Goal: Information Seeking & Learning: Learn about a topic

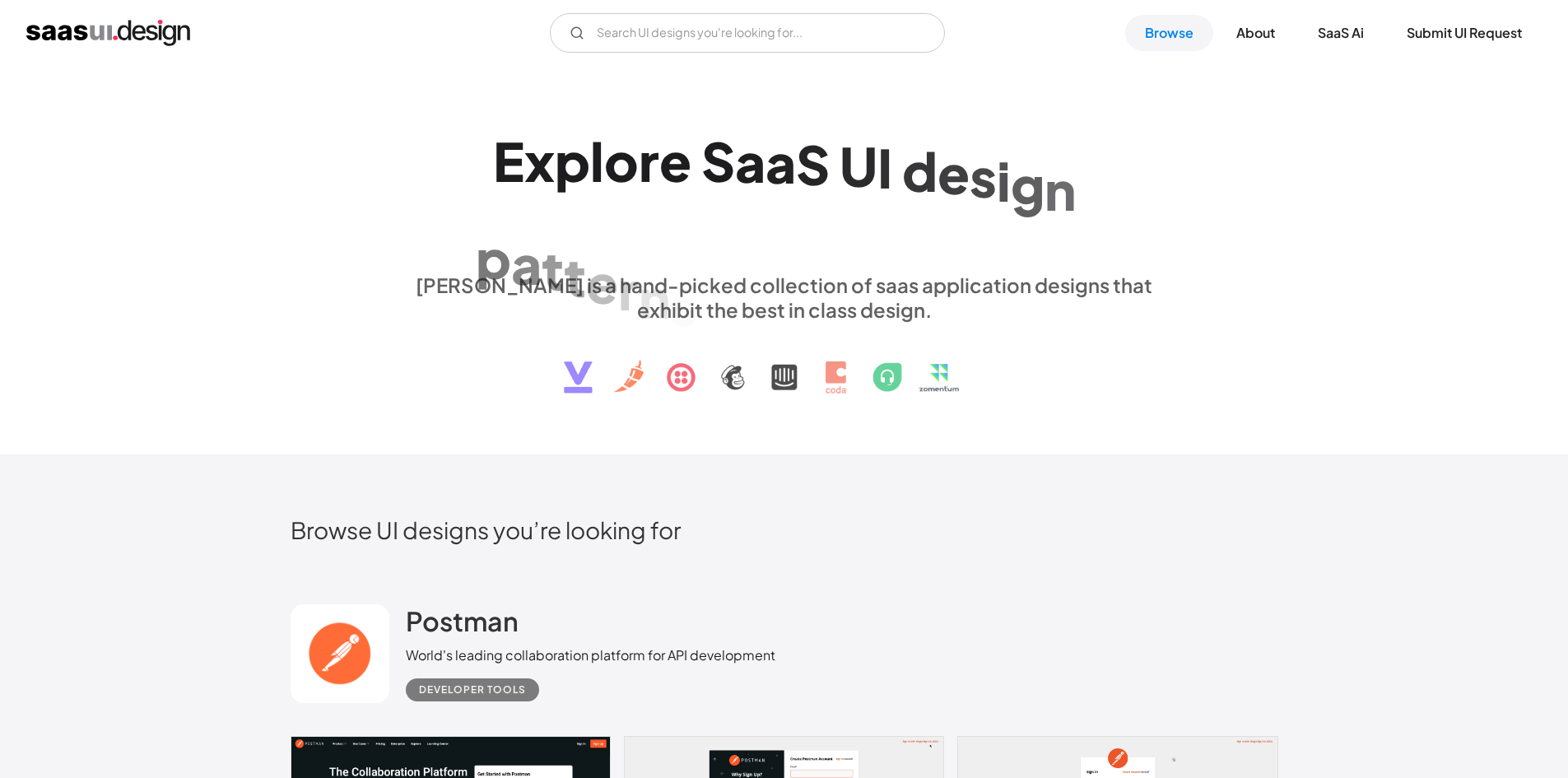
click at [825, 154] on div "S" at bounding box center [813, 164] width 34 height 63
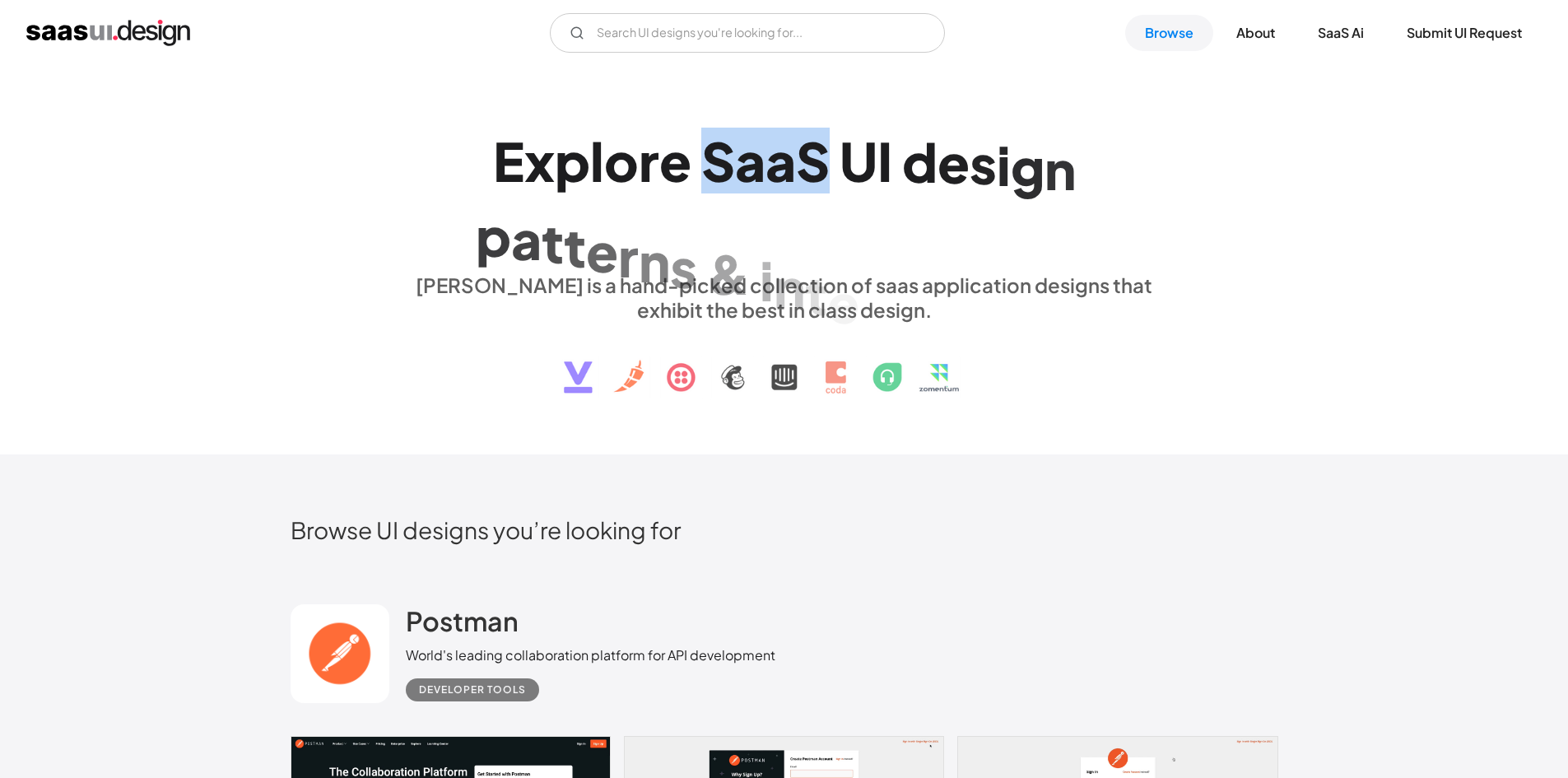
click at [825, 154] on div "S" at bounding box center [813, 160] width 34 height 63
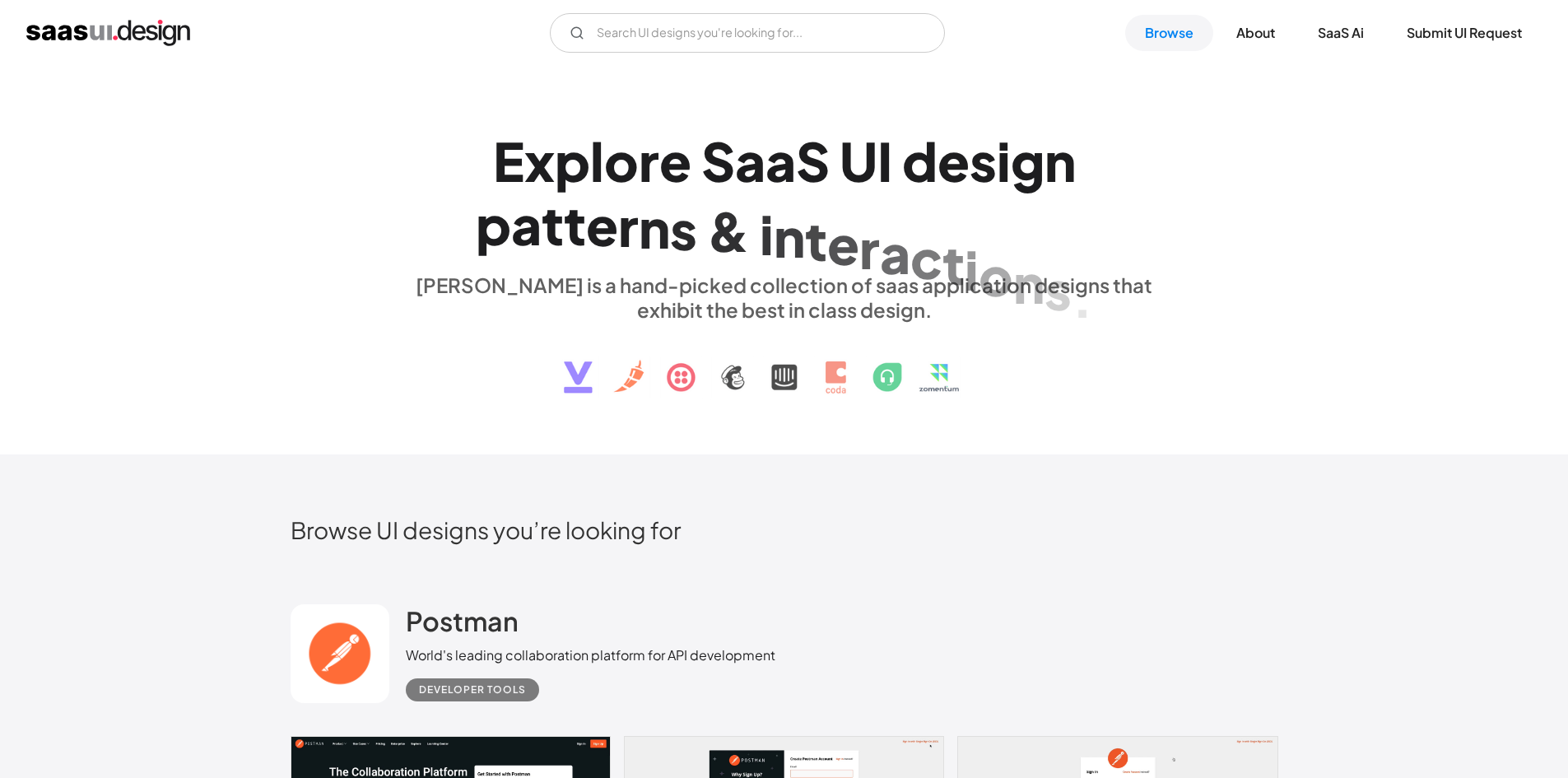
click at [833, 153] on h1 "E x p l o r e S a a S U I d e s i g n p a t t e r n s & i n t e r a c t i o n s…" at bounding box center [784, 192] width 758 height 127
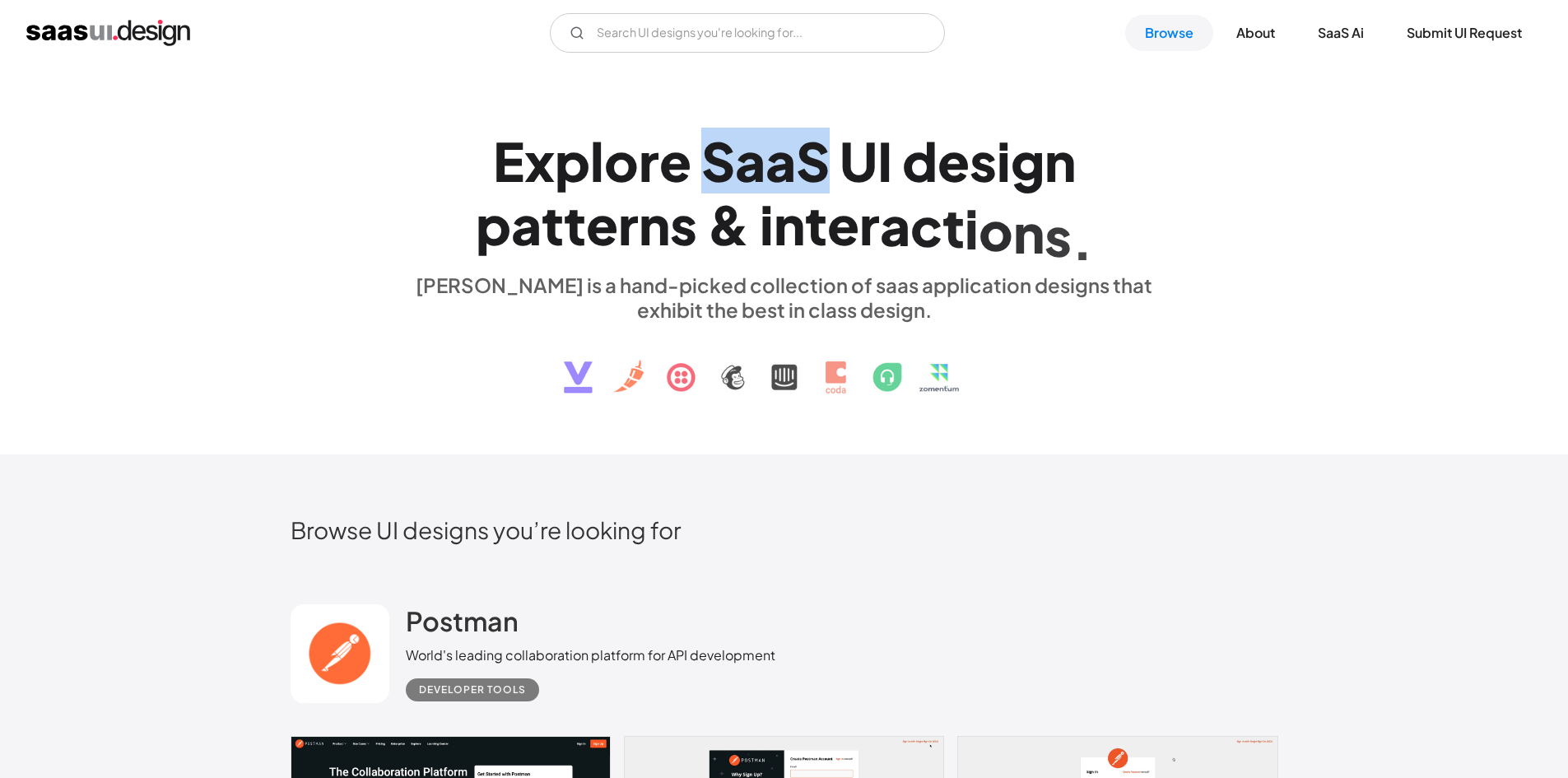
click at [837, 153] on h1 "E x p l o r e S a a S U I d e s i g n p a t t e r n s & i n t e r a c t i o n s…" at bounding box center [784, 192] width 758 height 127
click at [838, 153] on h1 "E x p l o r e S a a S U I d e s i g n p a t t e r n s & i n t e r a c t i o n s…" at bounding box center [784, 192] width 758 height 127
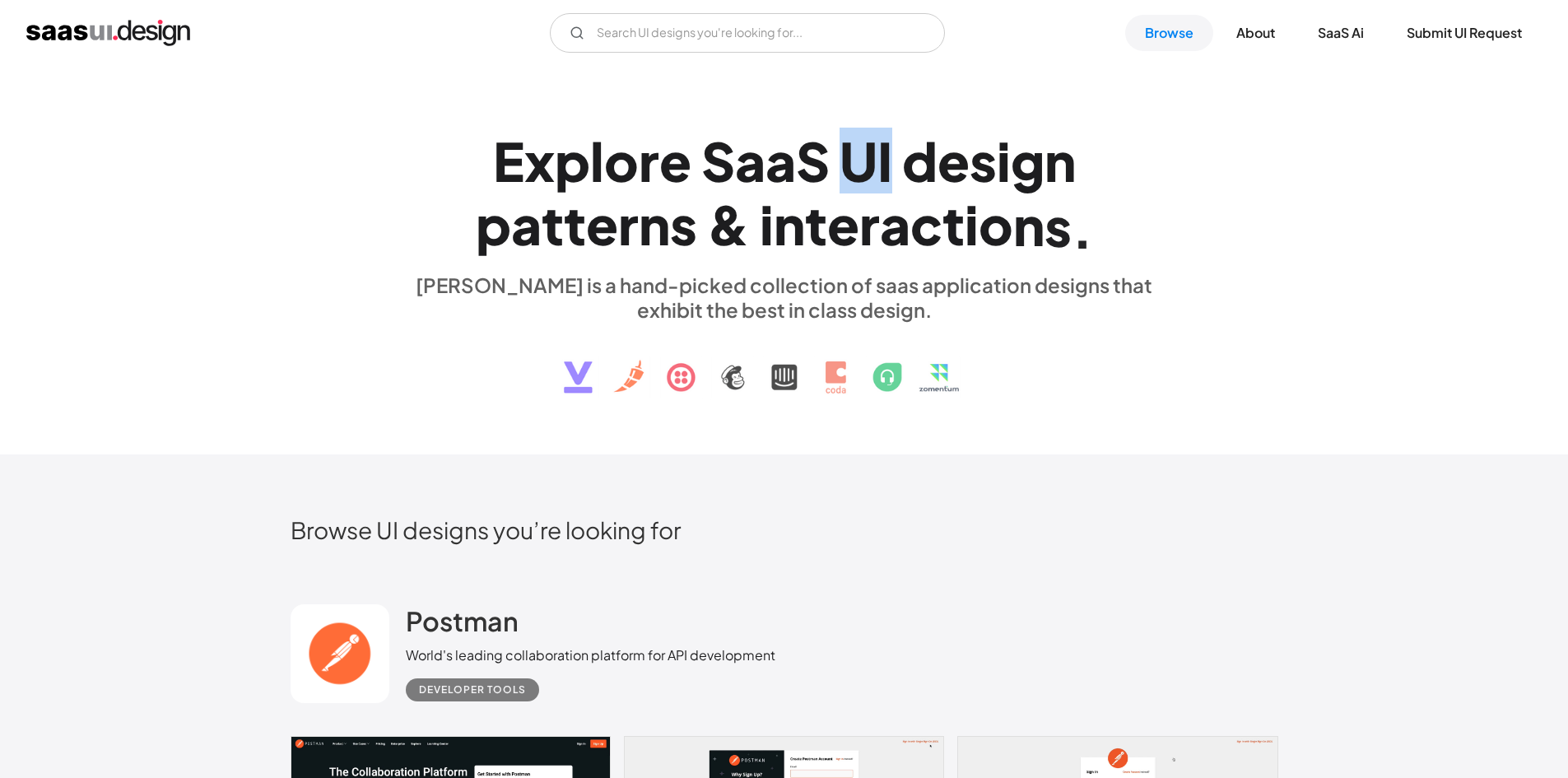
click at [843, 154] on div "U" at bounding box center [859, 160] width 38 height 63
click at [837, 153] on h1 "E x p l o r e S a a S U I d e s i g n p a t t e r n s & i n t e r a c t i o n s…" at bounding box center [784, 192] width 758 height 127
click at [835, 153] on h1 "E x p l o r e S a a S U I d e s i g n p a t t e r n s & i n t e r a c t i o n s…" at bounding box center [784, 192] width 758 height 127
drag, startPoint x: 1052, startPoint y: 121, endPoint x: 1072, endPoint y: 112, distance: 21.9
click at [1046, 117] on div "E x p l o r e S a a S U I d e s i g n p a t t e r n s & i n t e r a c t i o n s…" at bounding box center [784, 260] width 758 height 295
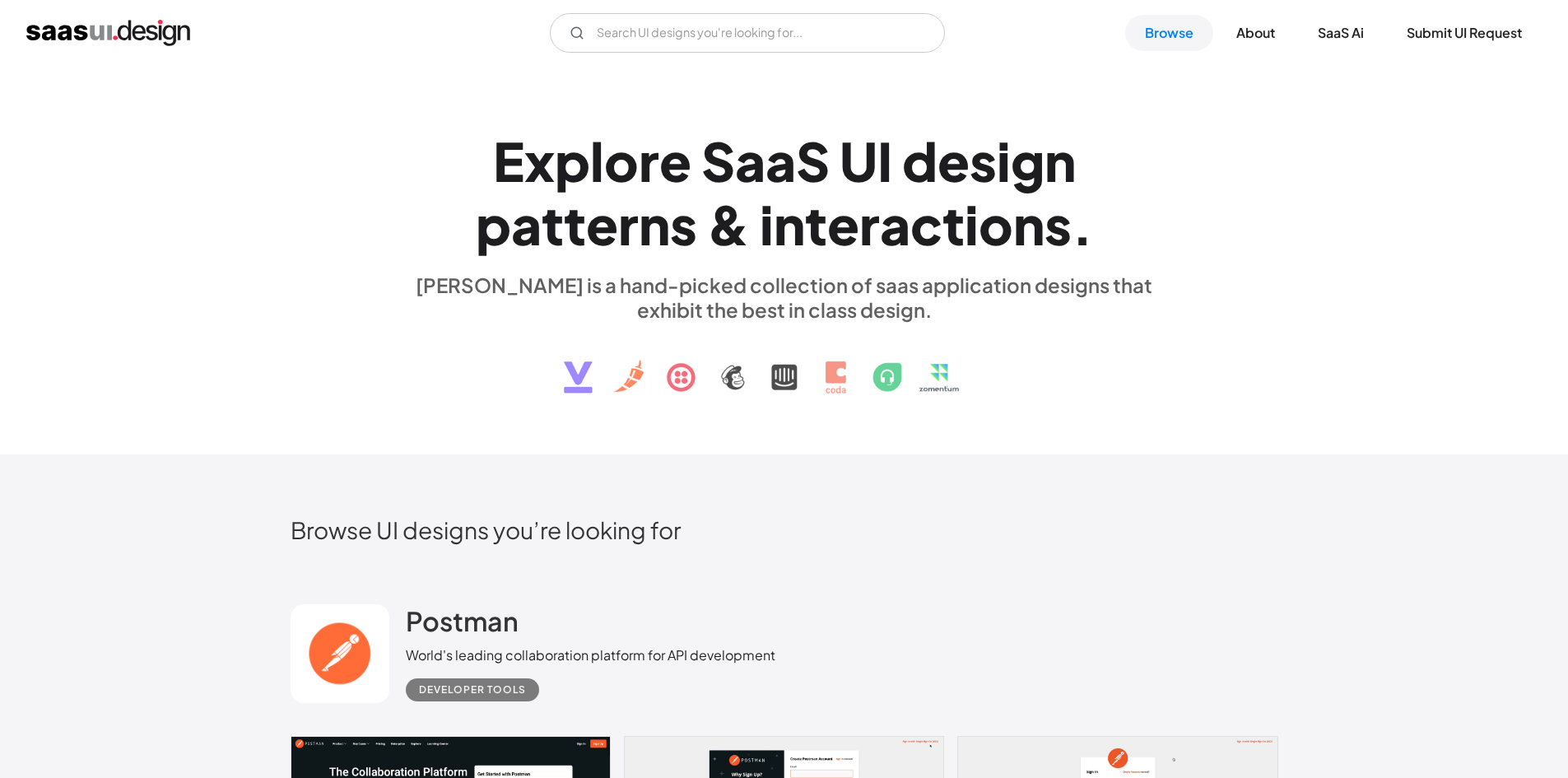
drag, startPoint x: 1072, startPoint y: 112, endPoint x: 1061, endPoint y: 109, distance: 11.4
click at [1061, 109] on div "E x p l o r e S a a S U I d e s i g n p a t t e r n s & i n t e r a c t i o n s…" at bounding box center [784, 260] width 1568 height 389
drag, startPoint x: 1008, startPoint y: 192, endPoint x: 991, endPoint y: 178, distance: 22.0
click at [991, 178] on div "s" at bounding box center [984, 160] width 27 height 63
drag, startPoint x: 1074, startPoint y: 141, endPoint x: 1040, endPoint y: 129, distance: 36.1
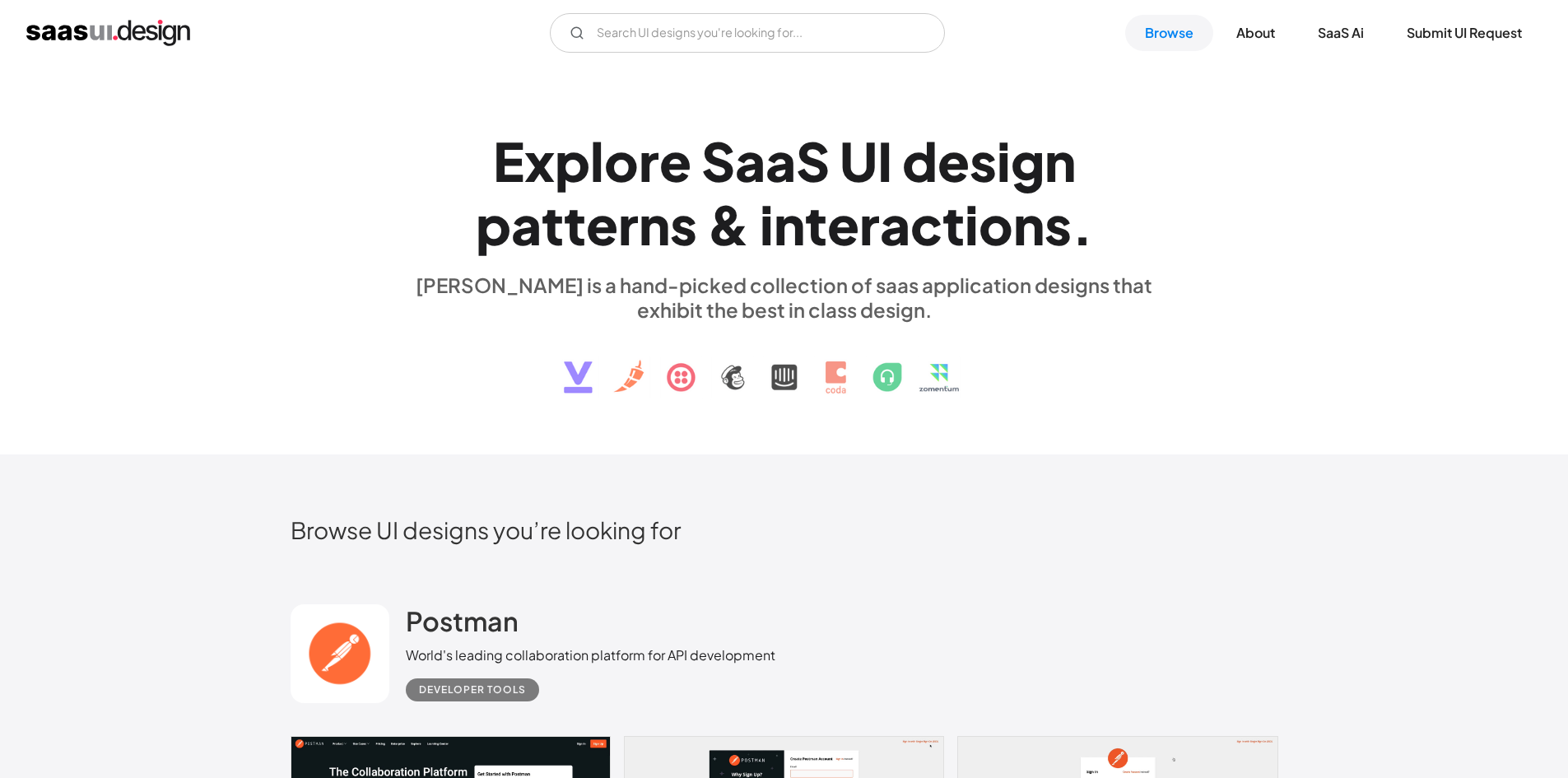
click at [1037, 133] on div "g" at bounding box center [1028, 160] width 34 height 63
drag, startPoint x: 1058, startPoint y: 112, endPoint x: 1018, endPoint y: 101, distance: 41.5
click at [1017, 101] on div "E x p l o r e S a a S U I d e s i g n p a t t e r n s & i n t e r a c t i o n s…" at bounding box center [784, 260] width 1568 height 389
drag, startPoint x: 1062, startPoint y: 111, endPoint x: 1035, endPoint y: 89, distance: 34.8
click at [1035, 89] on div "E x p l o r e S a a S U I d e s i g n p a t t e r n s & i n t e r a c t i o n s…" at bounding box center [784, 260] width 1568 height 389
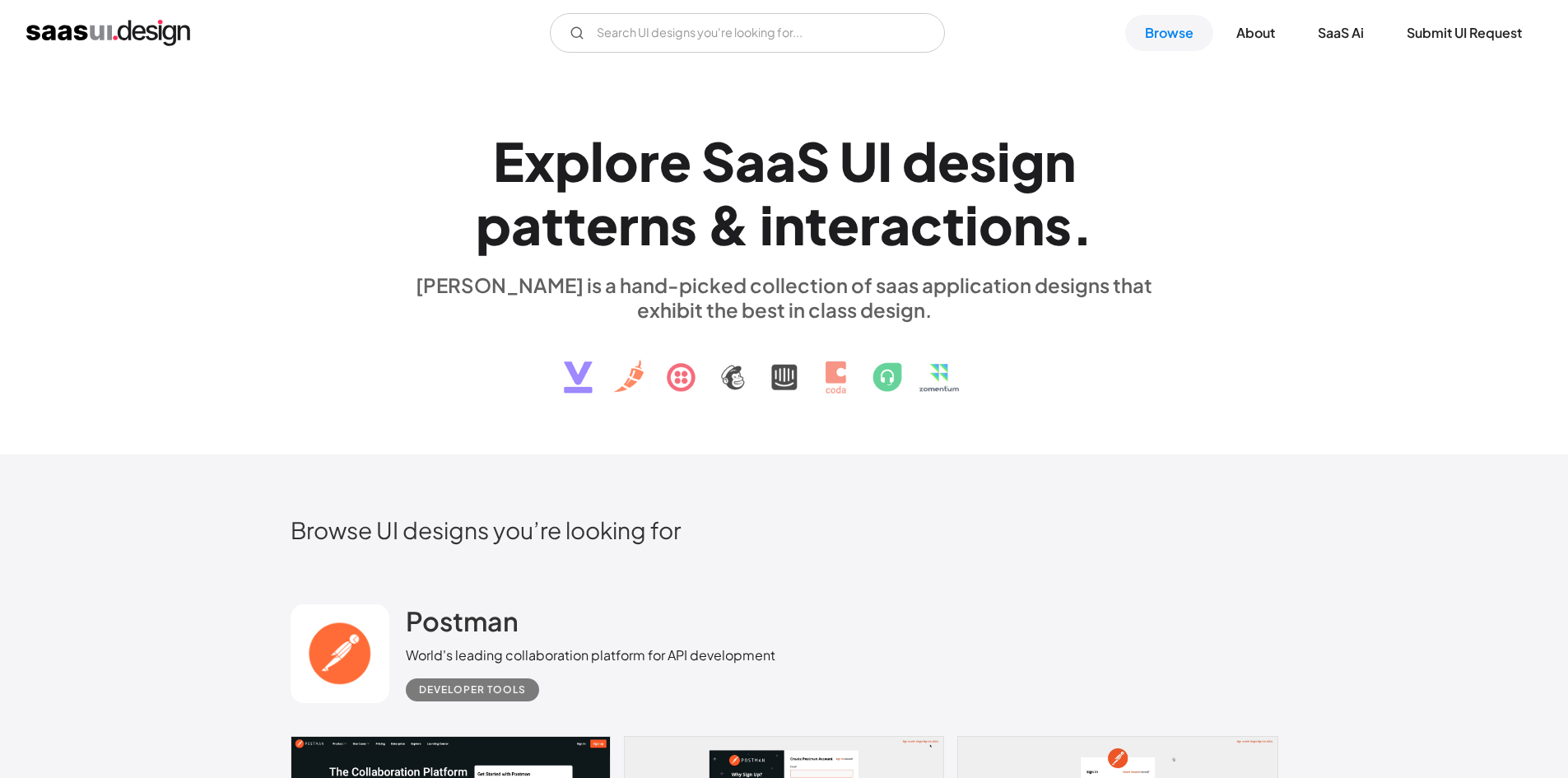
click at [1045, 100] on div "E x p l o r e S a a S U I d e s i g n p a t t e r n s & i n t e r a c t i o n s…" at bounding box center [784, 260] width 1568 height 389
drag, startPoint x: 1068, startPoint y: 95, endPoint x: 1065, endPoint y: 103, distance: 8.5
click at [1065, 95] on div "E x p l o r e S a a S U I d e s i g n p a t t e r n s & i n t e r a c t i o n s…" at bounding box center [784, 260] width 1568 height 389
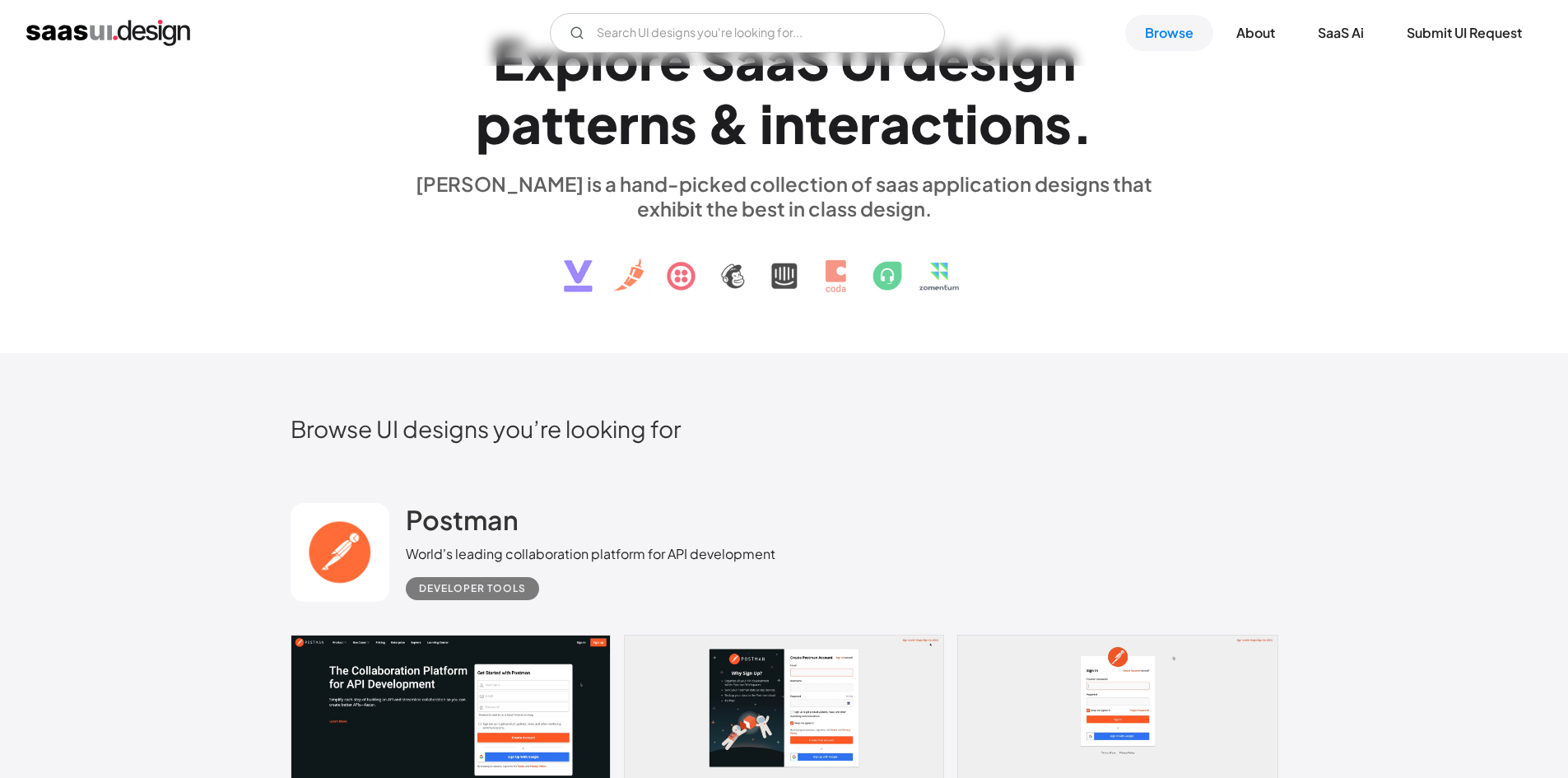
scroll to position [494, 0]
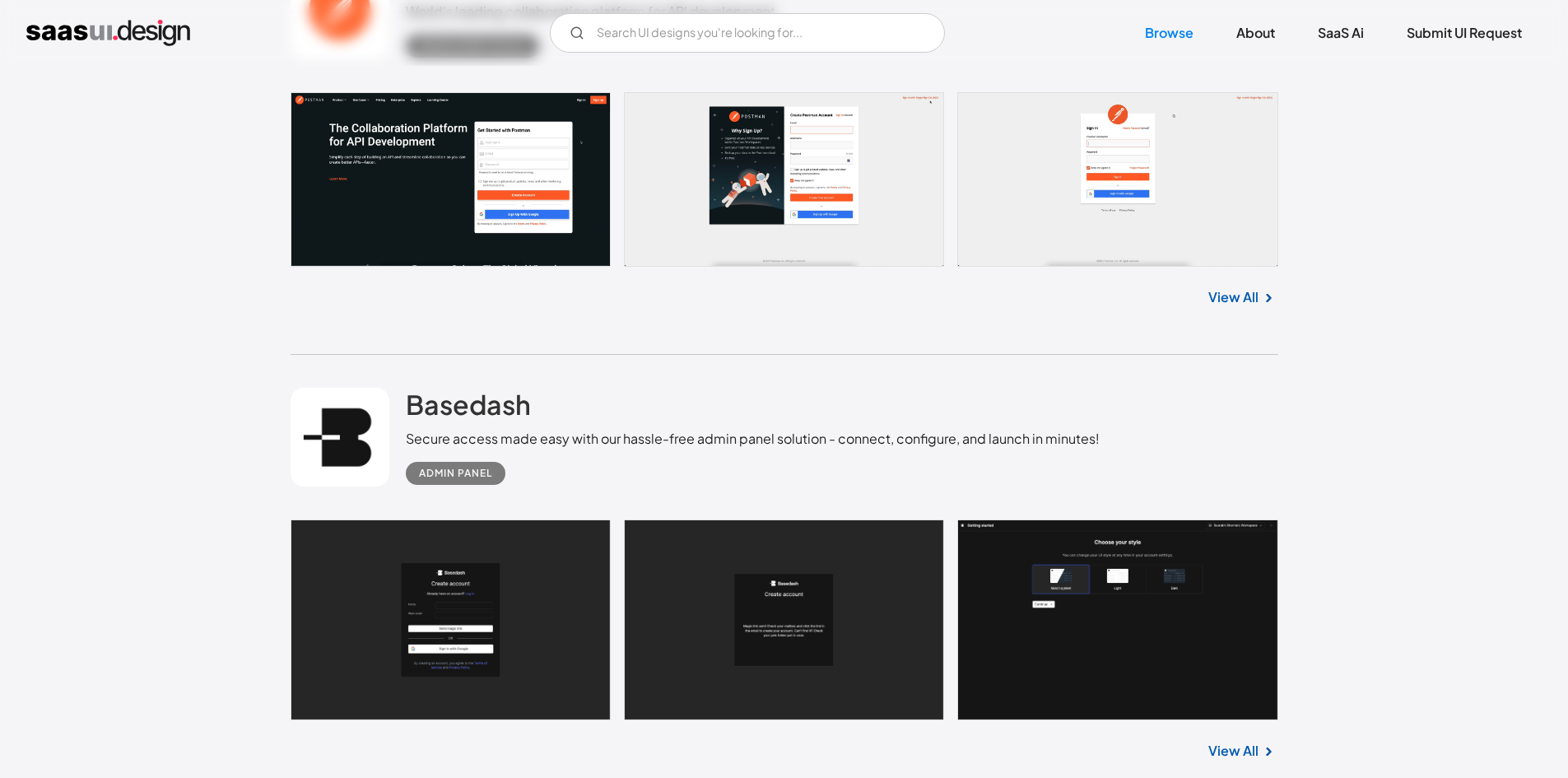
scroll to position [988, 0]
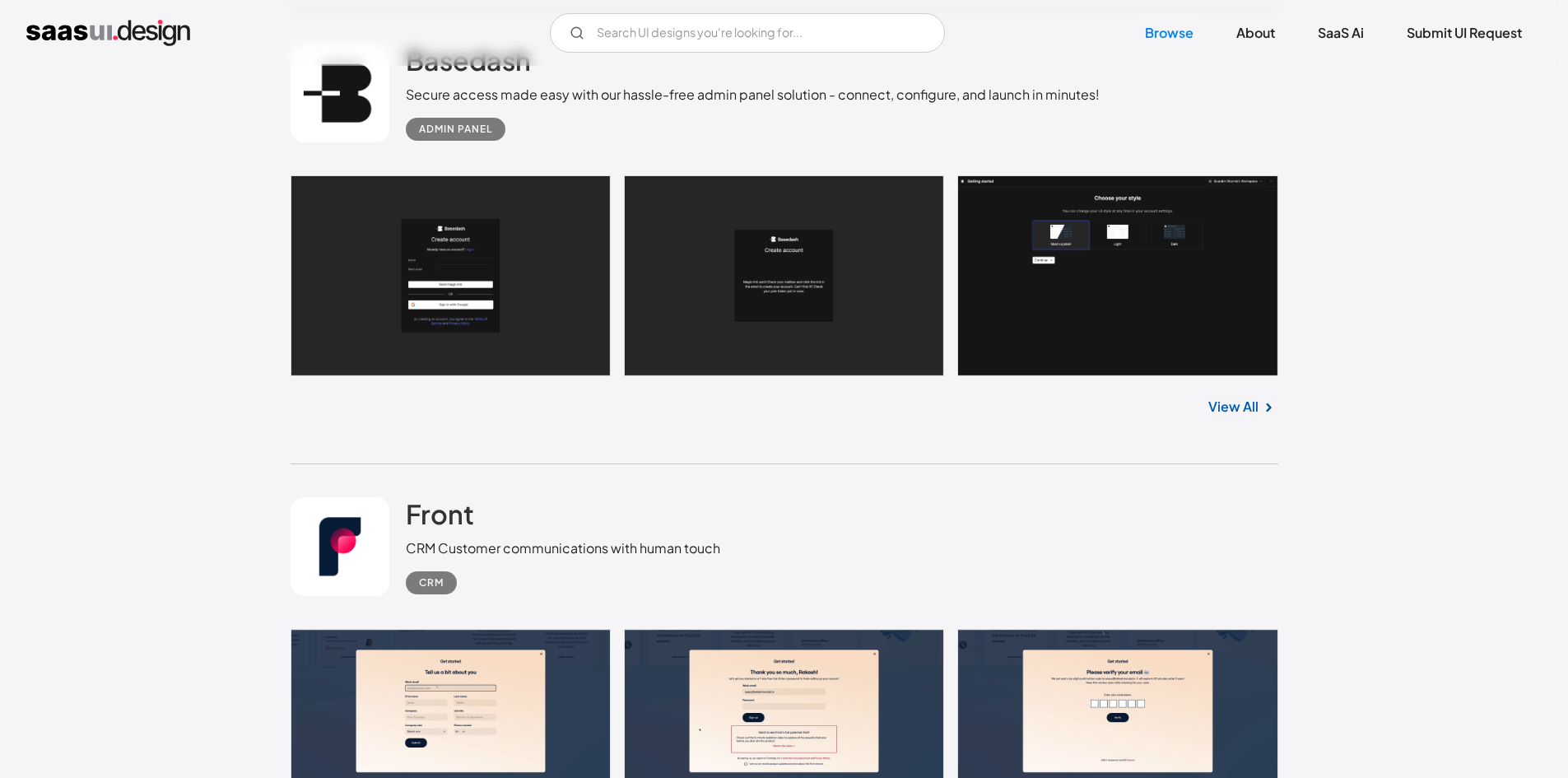
drag, startPoint x: 1358, startPoint y: 158, endPoint x: 1363, endPoint y: 139, distance: 19.6
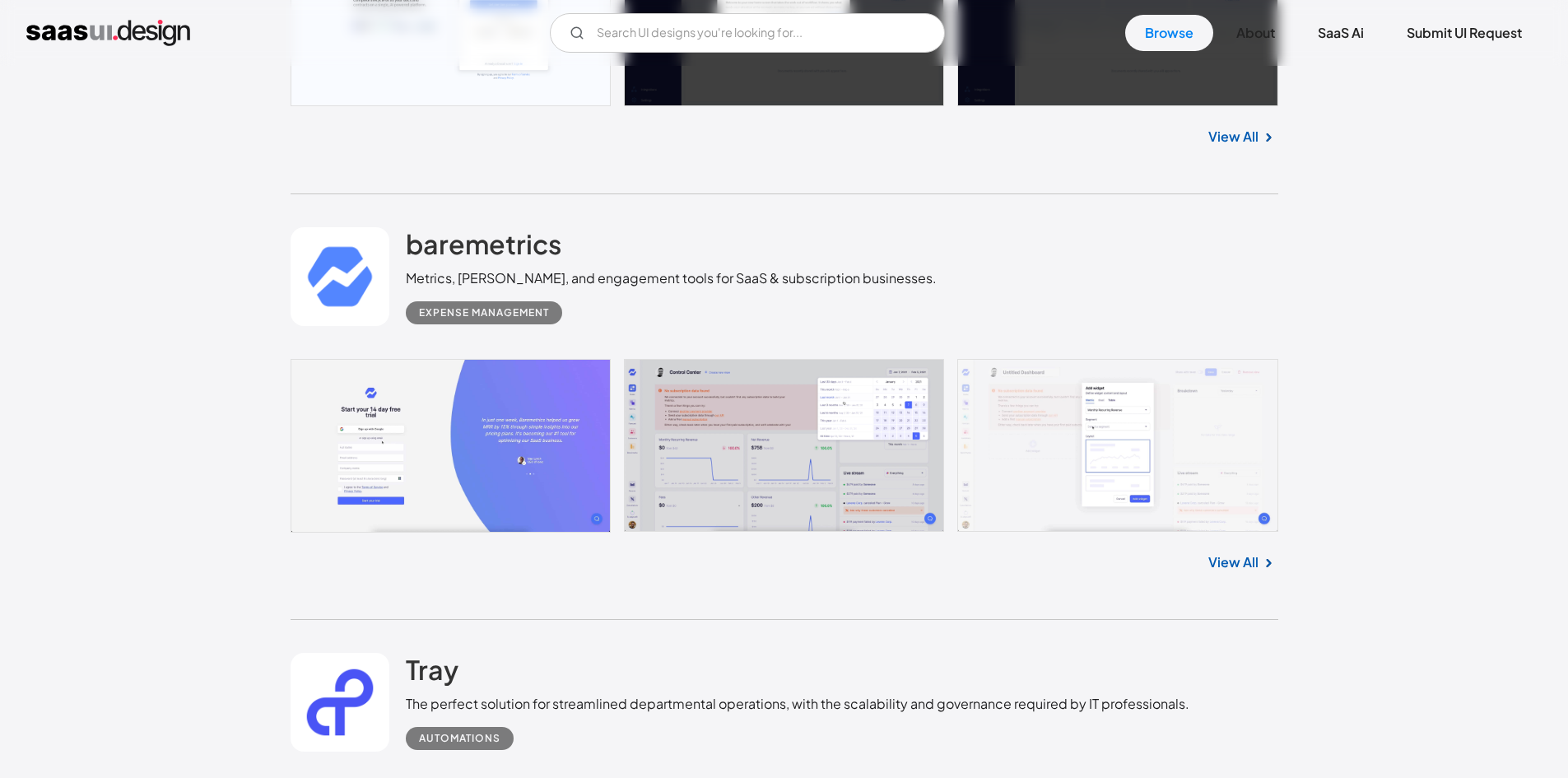
scroll to position [6256, 0]
